Goal: Check status

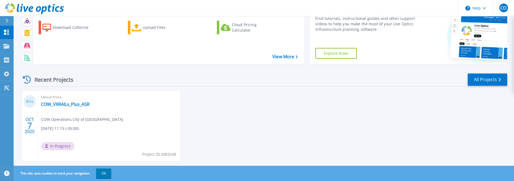
scroll to position [39, 0]
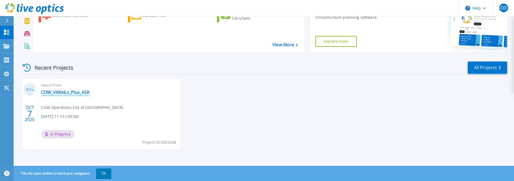
click at [63, 93] on link "COW_VXRAILs_Plus_ASR" at bounding box center [65, 92] width 48 height 5
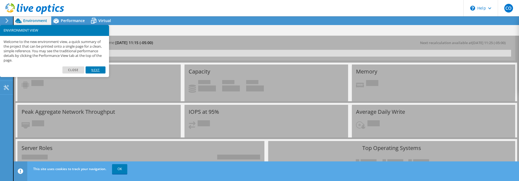
click at [96, 71] on link "Next" at bounding box center [96, 69] width 20 height 7
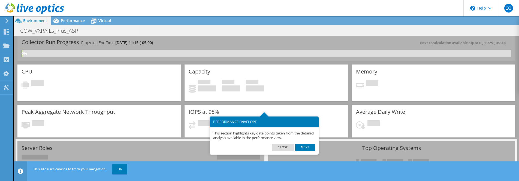
scroll to position [27, 0]
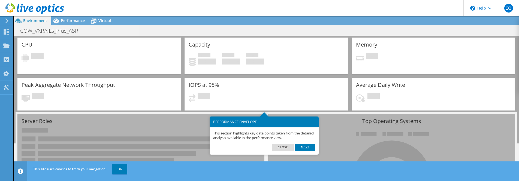
click at [305, 147] on link "Next" at bounding box center [305, 147] width 20 height 7
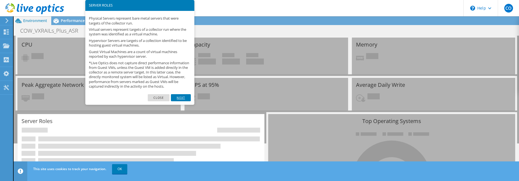
click at [182, 101] on link "Next" at bounding box center [181, 97] width 20 height 7
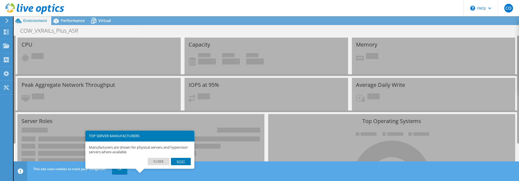
click at [182, 163] on link "Next" at bounding box center [181, 161] width 20 height 7
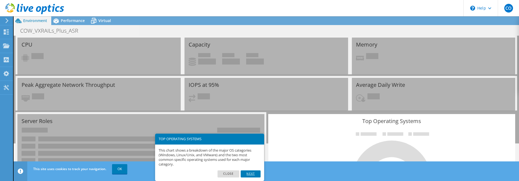
click at [254, 176] on link "Next" at bounding box center [250, 173] width 20 height 7
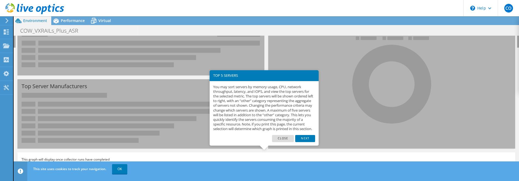
click at [310, 142] on link "Next" at bounding box center [305, 138] width 20 height 7
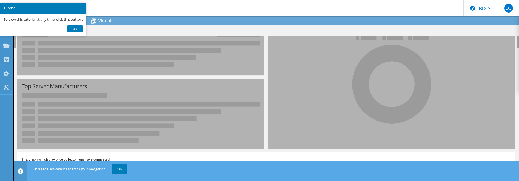
click at [74, 28] on link "Ok" at bounding box center [75, 28] width 16 height 7
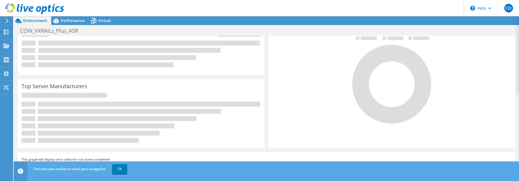
scroll to position [0, 0]
